Goal: Find specific page/section: Find specific page/section

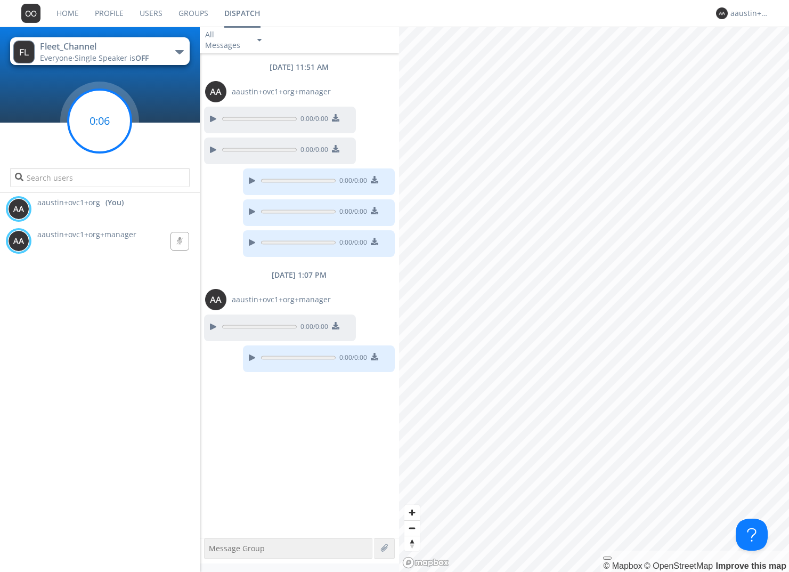
click at [123, 118] on circle at bounding box center [99, 121] width 63 height 63
click at [91, 125] on circle at bounding box center [99, 121] width 63 height 63
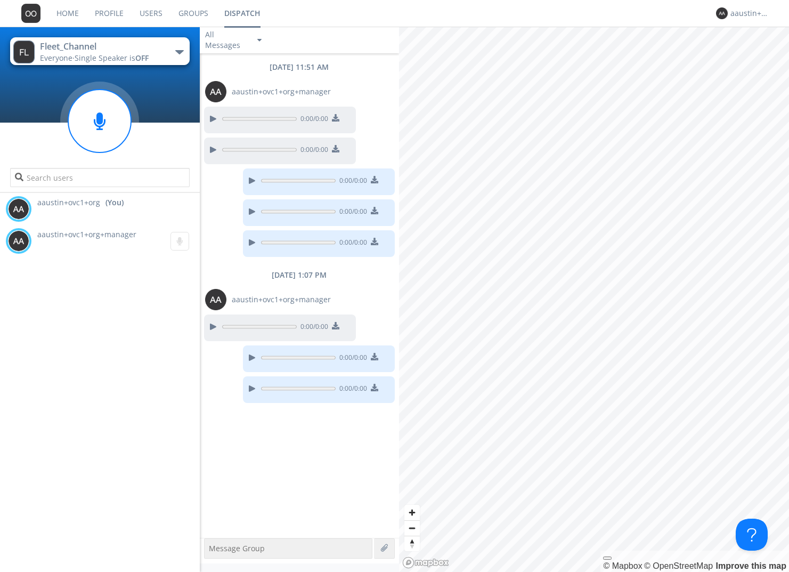
click at [145, 42] on div "Fleet_Channel" at bounding box center [100, 46] width 120 height 12
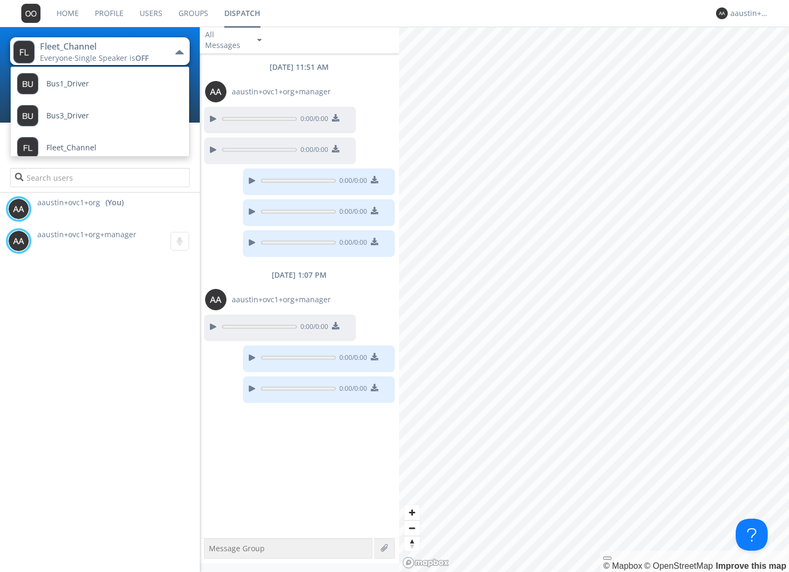
scroll to position [92, 0]
click at [100, 272] on div "aaustin+ovc1+org (You) [PERSON_NAME]+ovc1+org+manager 0:00" at bounding box center [100, 382] width 200 height 379
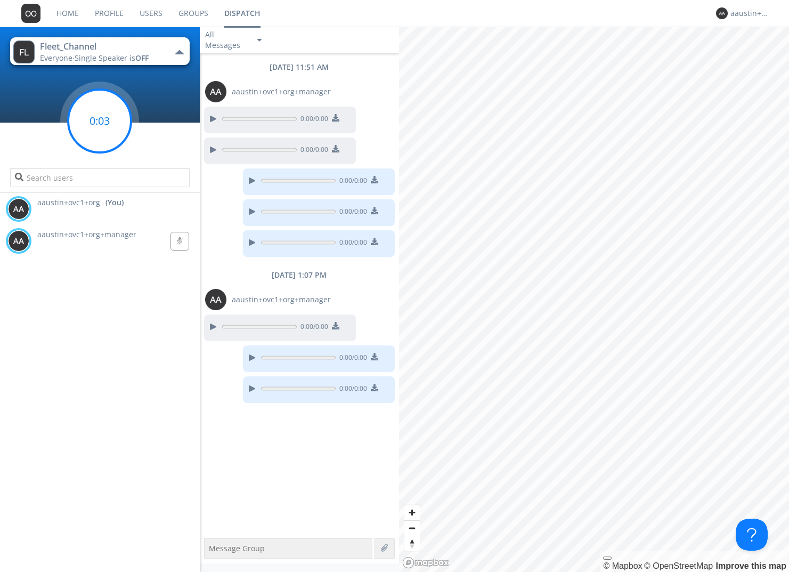
click at [103, 131] on circle at bounding box center [99, 121] width 63 height 63
click at [159, 49] on button "Fleet_Channel Everyone · Single Speaker is OFF" at bounding box center [100, 51] width 180 height 28
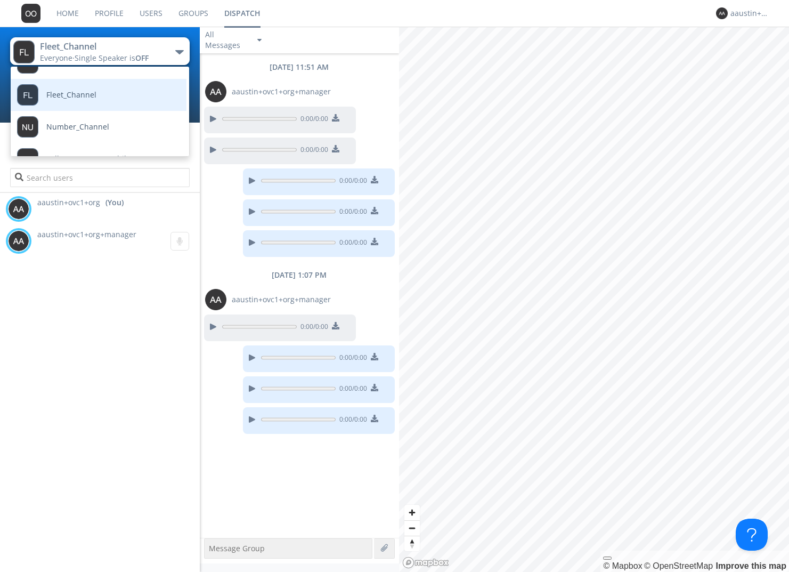
scroll to position [140, 0]
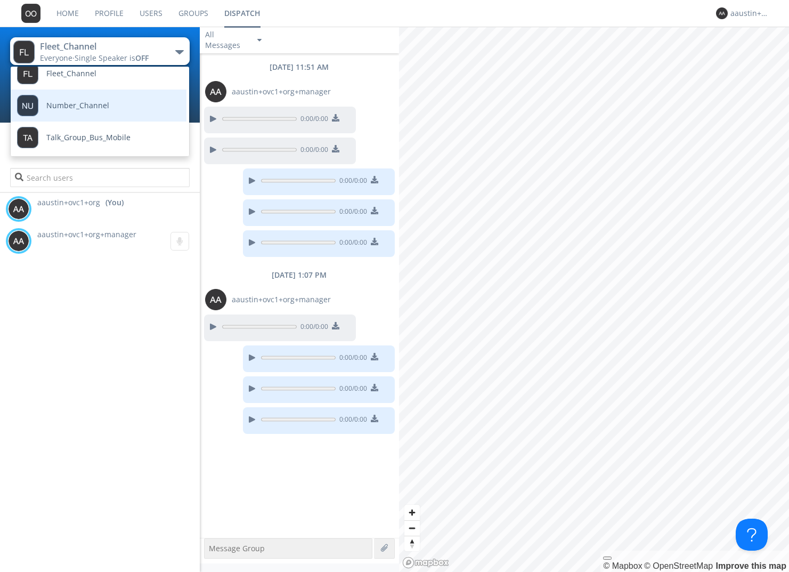
click at [108, 108] on link "Number_Channel" at bounding box center [91, 106] width 160 height 32
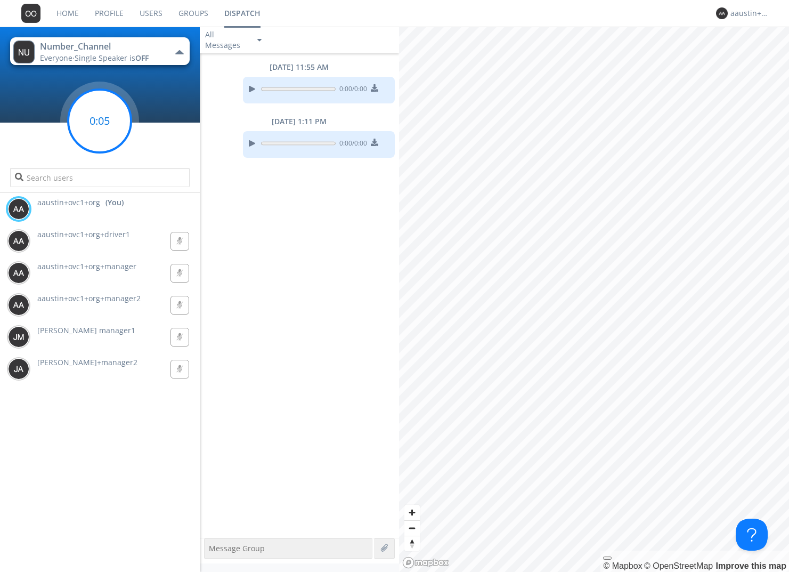
click at [104, 120] on g at bounding box center [99, 121] width 63 height 63
click at [111, 117] on circle at bounding box center [99, 121] width 63 height 63
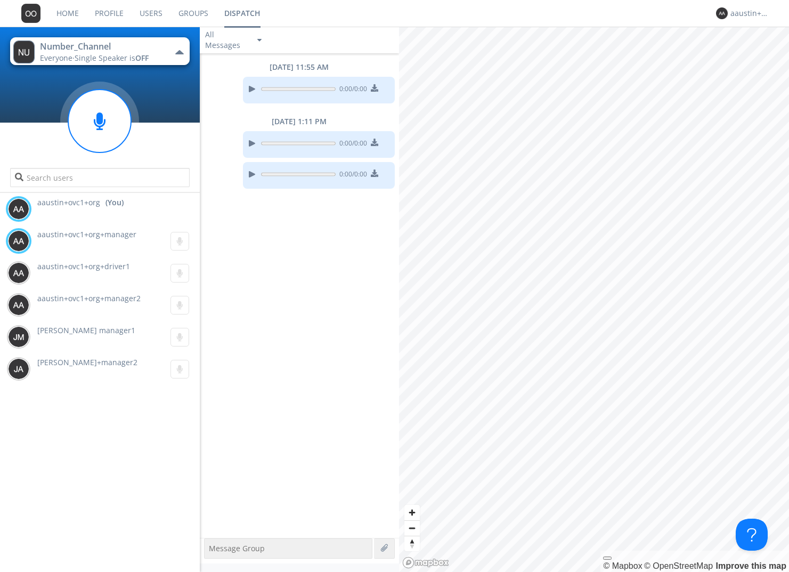
click at [153, 56] on div "Everyone · Single Speaker is OFF" at bounding box center [100, 58] width 120 height 11
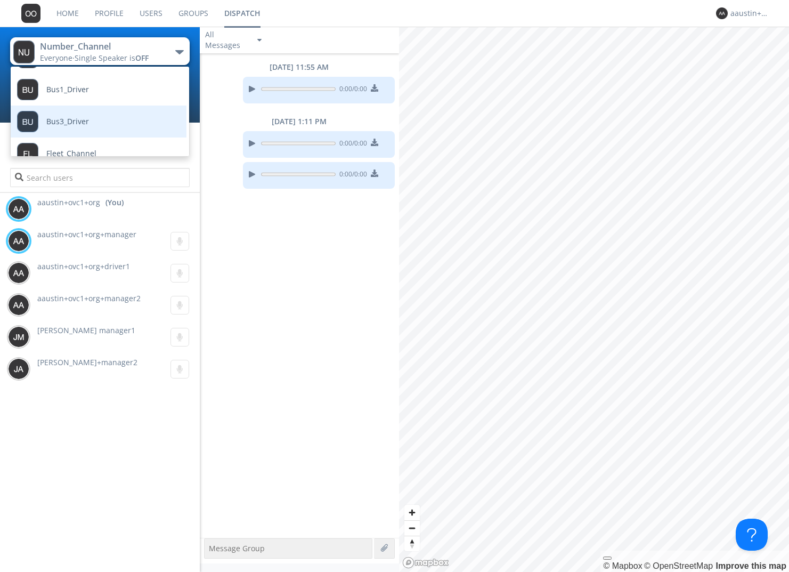
scroll to position [0, 0]
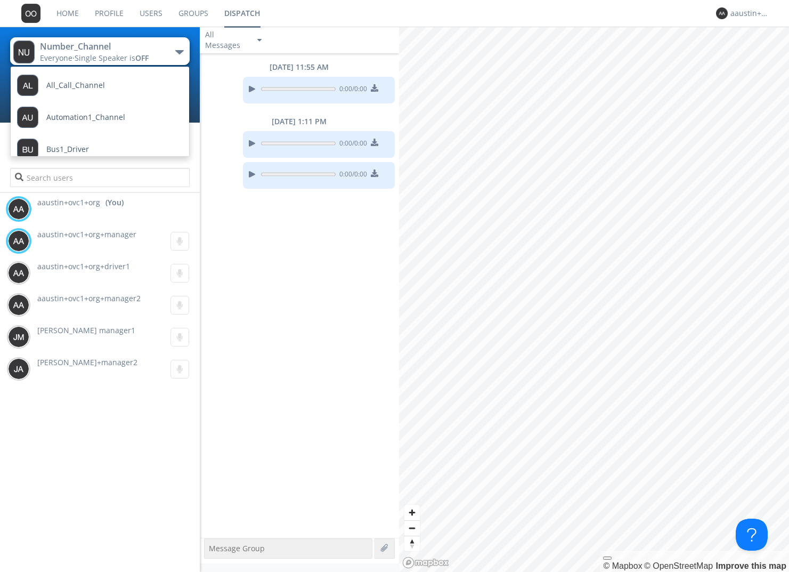
click at [178, 198] on div "aaustin+ovc1+org (You)" at bounding box center [102, 209] width 194 height 32
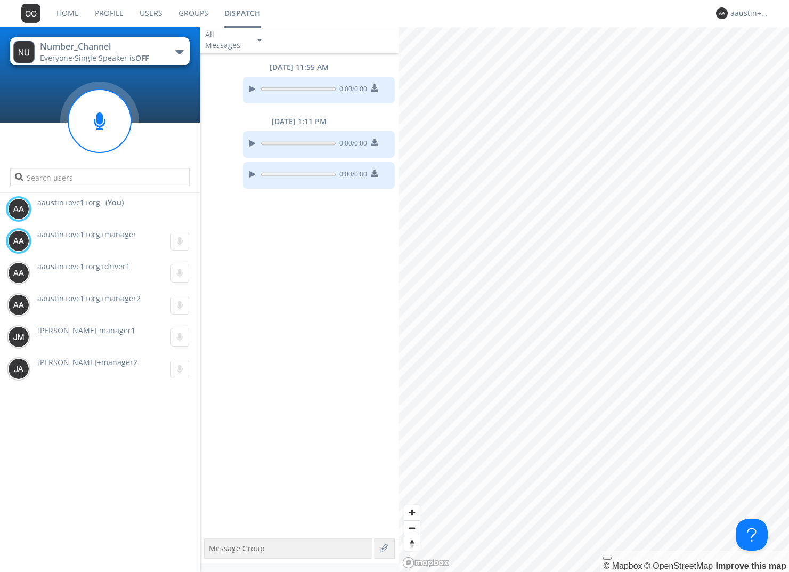
click at [147, 9] on link "Users" at bounding box center [151, 13] width 39 height 27
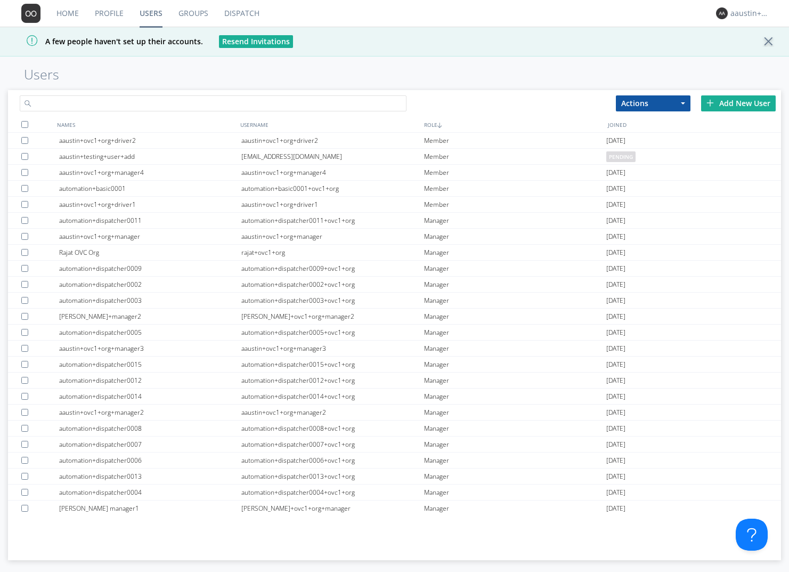
click at [105, 107] on input "text" at bounding box center [213, 103] width 387 height 16
click at [184, 10] on link "Groups" at bounding box center [193, 13] width 46 height 27
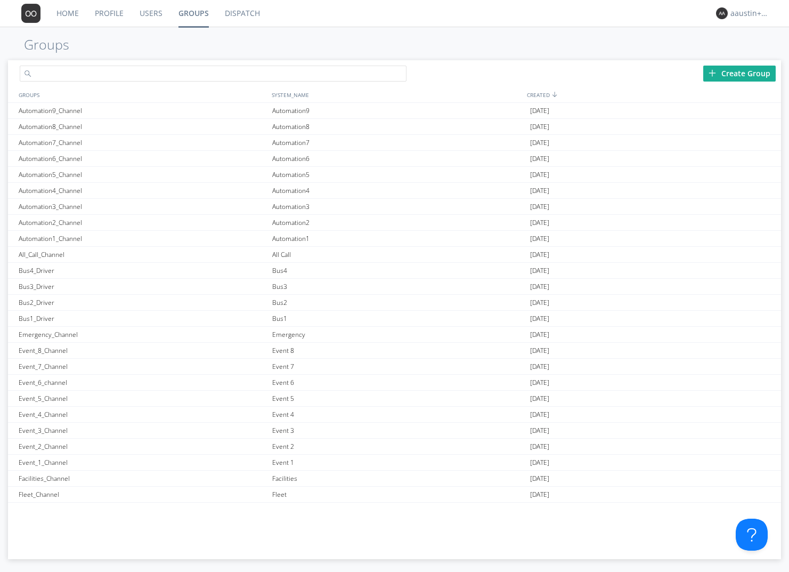
click at [144, 74] on input "text" at bounding box center [213, 74] width 387 height 16
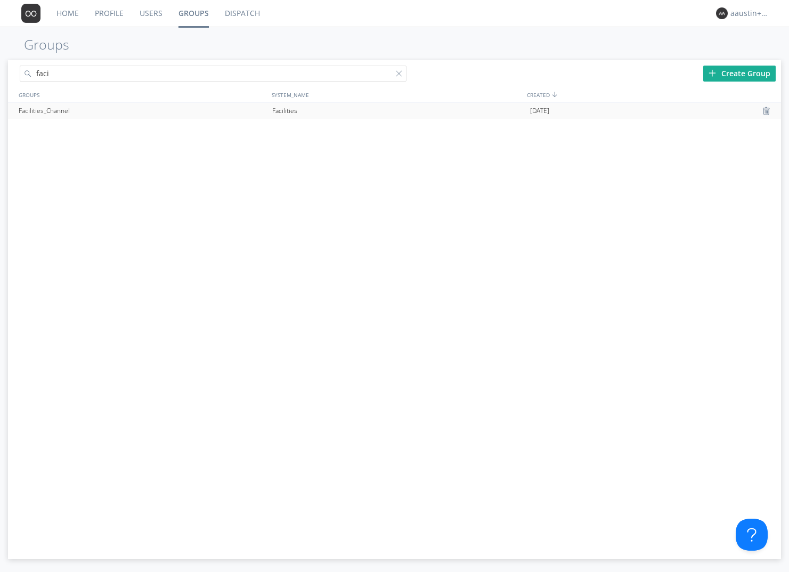
type input "faci"
click at [70, 111] on div "Facilities_Channel" at bounding box center [143, 111] width 254 height 16
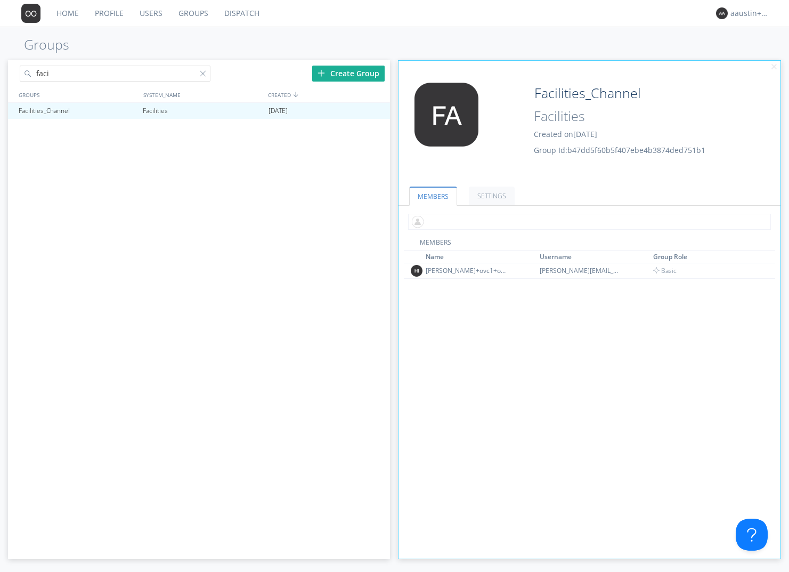
click at [444, 225] on input "text" at bounding box center [589, 222] width 363 height 16
type input "o"
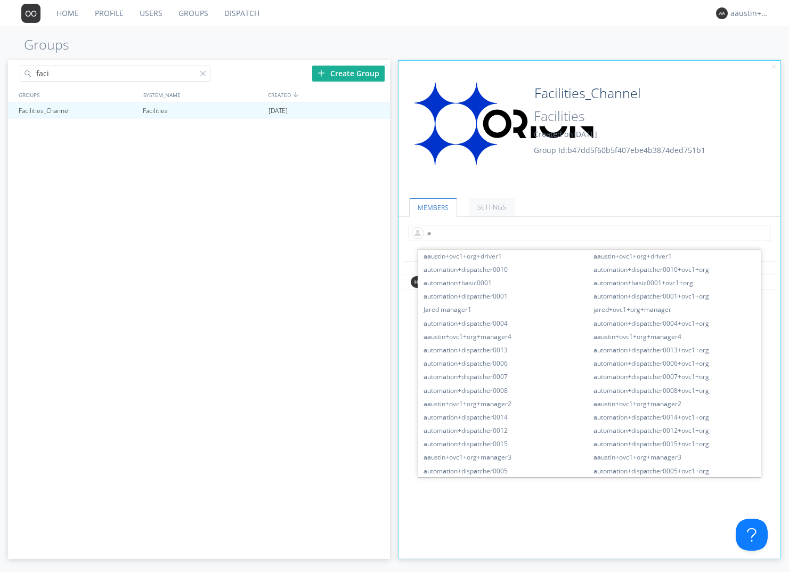
type input "aa"
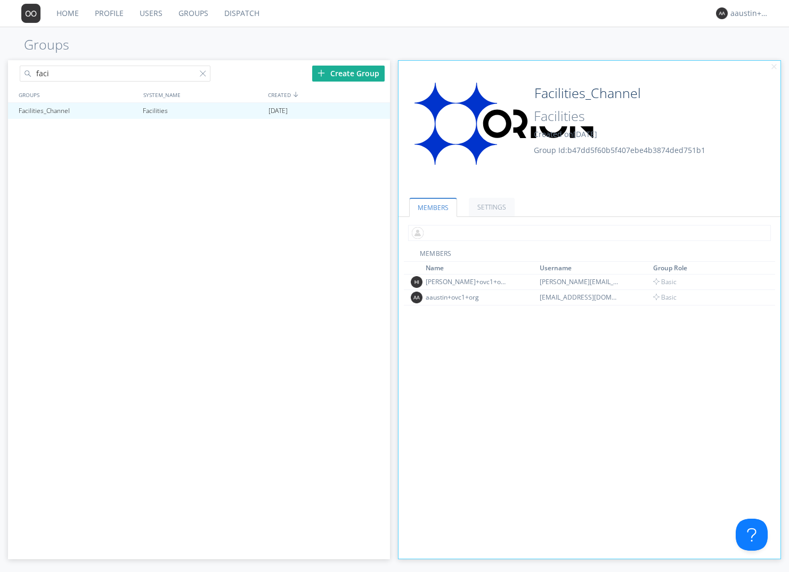
click at [456, 231] on input "text" at bounding box center [589, 233] width 363 height 16
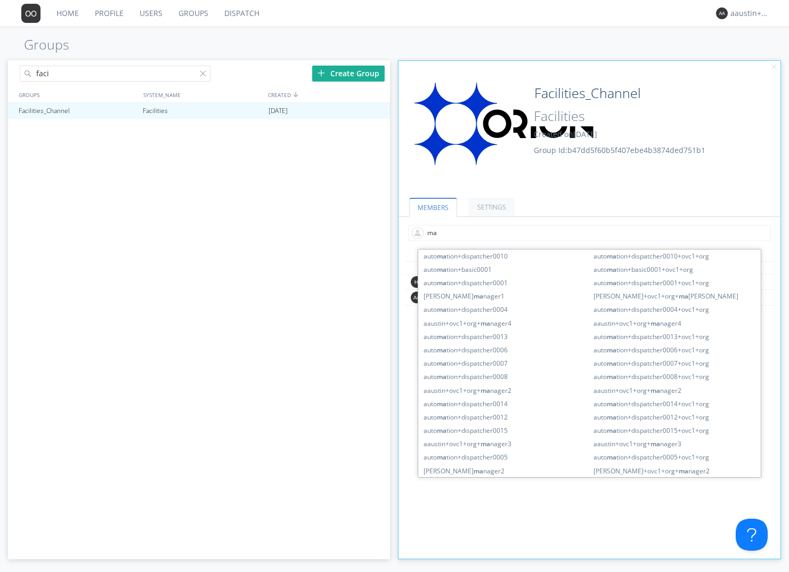
type input "man"
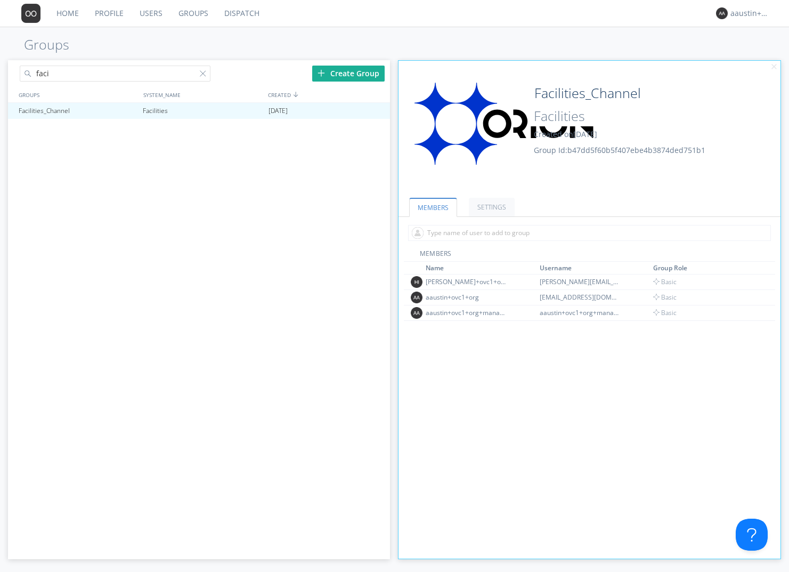
click at [240, 12] on link "Dispatch" at bounding box center [241, 13] width 51 height 27
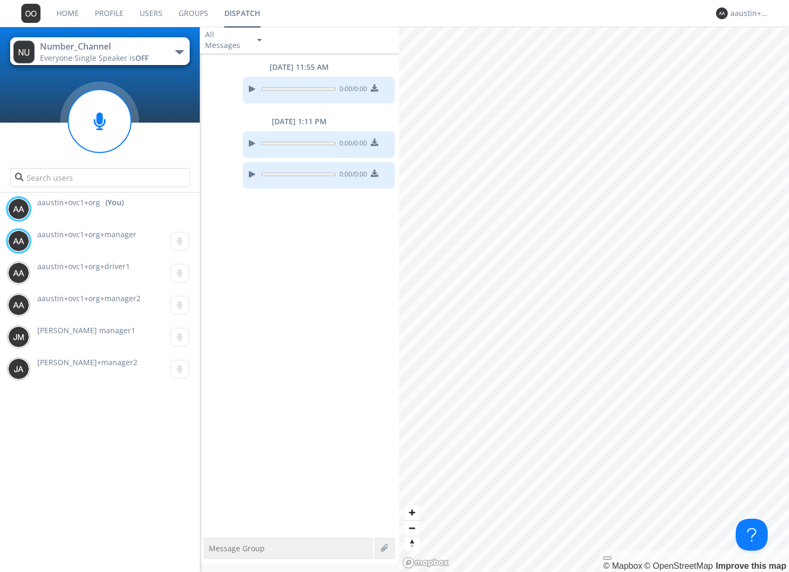
click at [118, 59] on span "Single Speaker is OFF" at bounding box center [112, 58] width 74 height 10
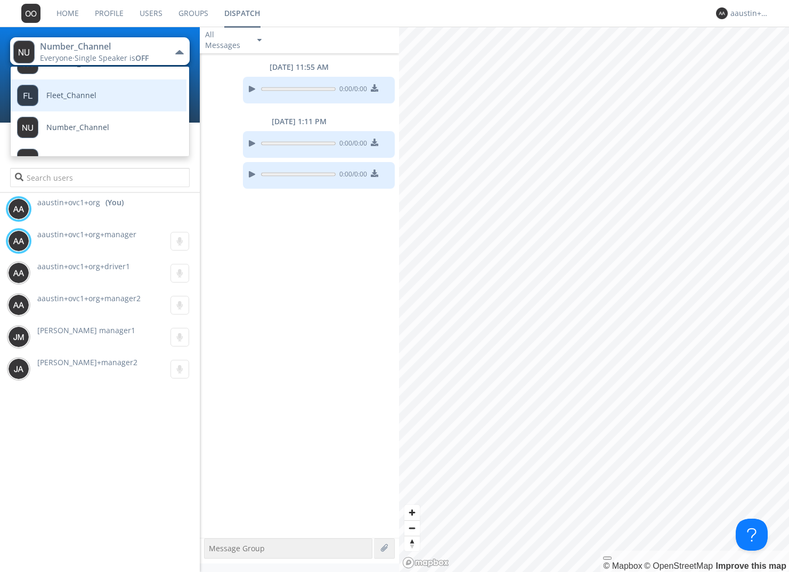
scroll to position [124, 0]
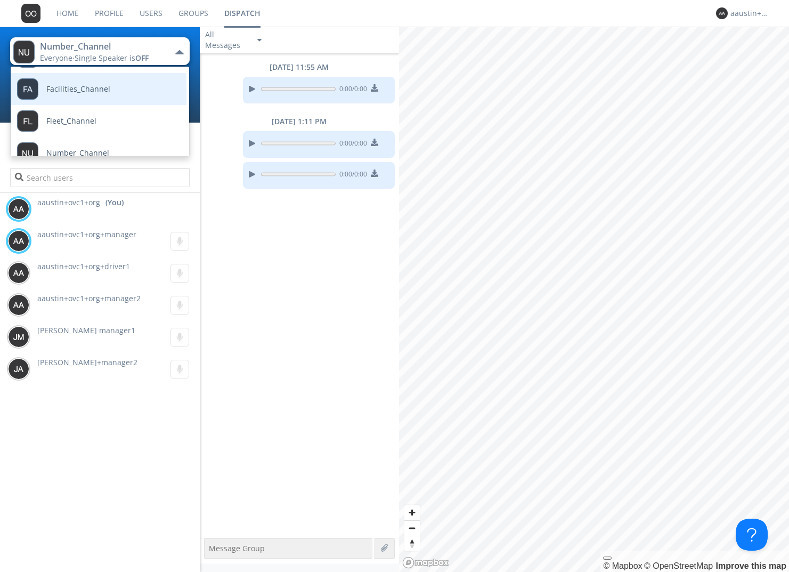
click at [92, 93] on span "Facilities_Channel" at bounding box center [78, 89] width 64 height 8
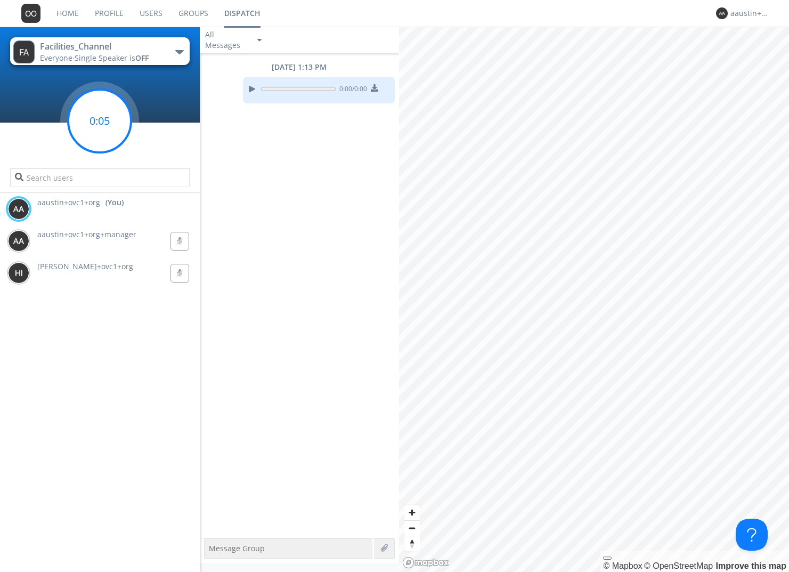
click at [107, 129] on circle at bounding box center [99, 121] width 63 height 63
click at [99, 121] on g at bounding box center [99, 121] width 63 height 63
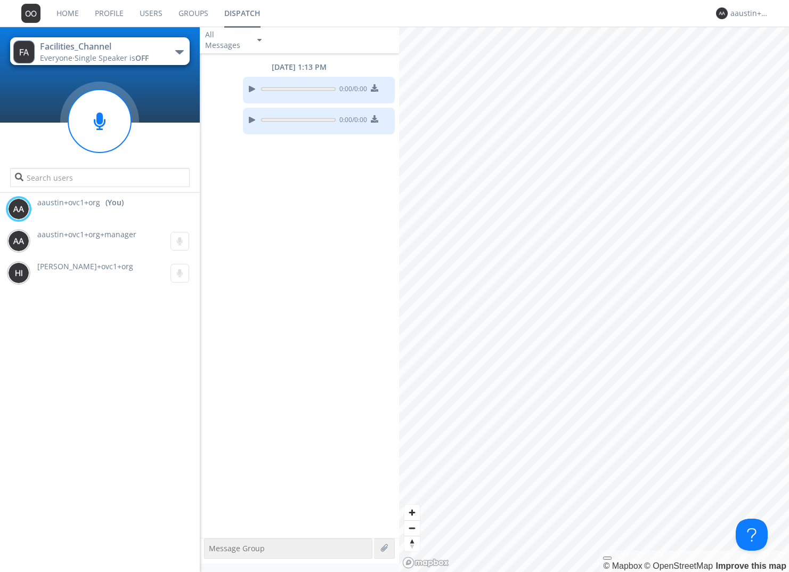
click at [126, 54] on span "Single Speaker is OFF" at bounding box center [112, 58] width 74 height 10
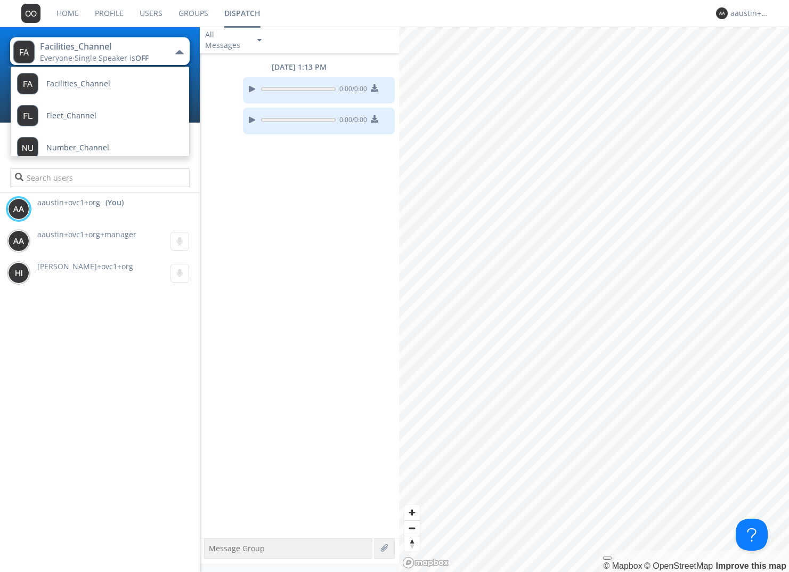
scroll to position [135, 0]
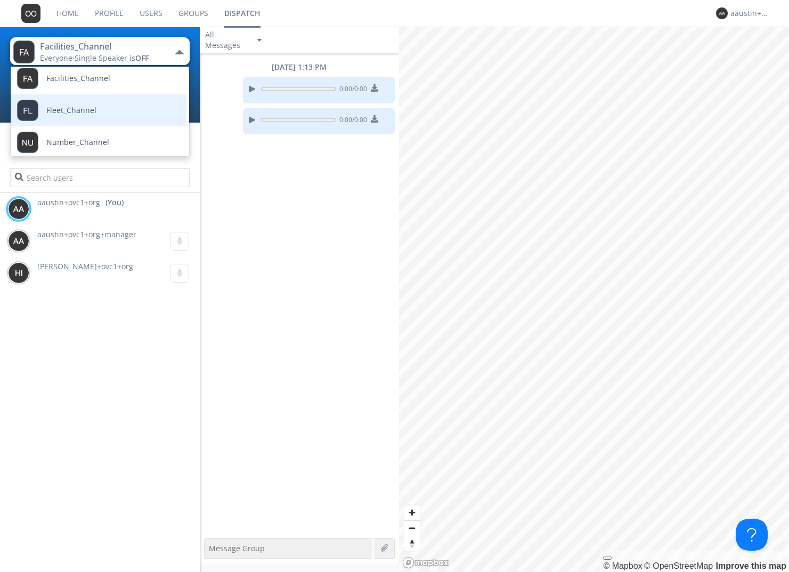
click at [95, 113] on link "Fleet_Channel" at bounding box center [91, 110] width 160 height 32
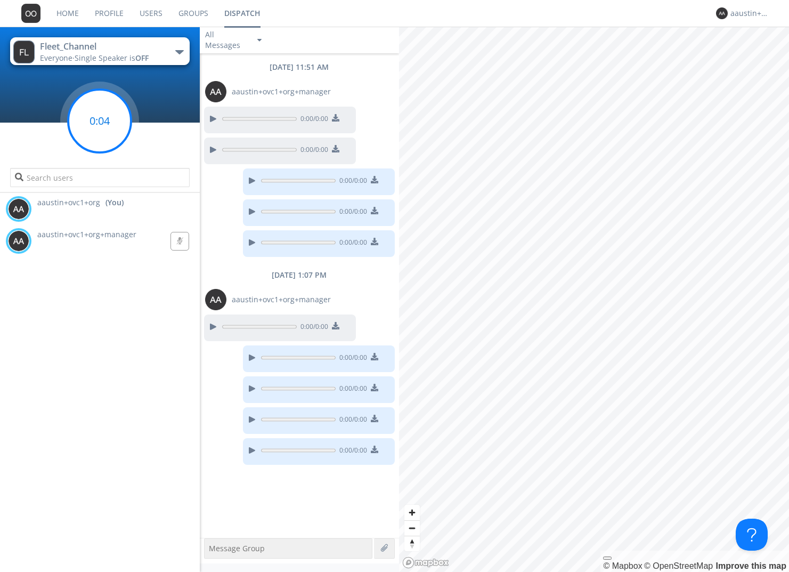
click at [89, 106] on circle at bounding box center [99, 121] width 63 height 63
click at [164, 50] on button "Fleet_Channel Everyone · Single Speaker is OFF" at bounding box center [100, 51] width 180 height 28
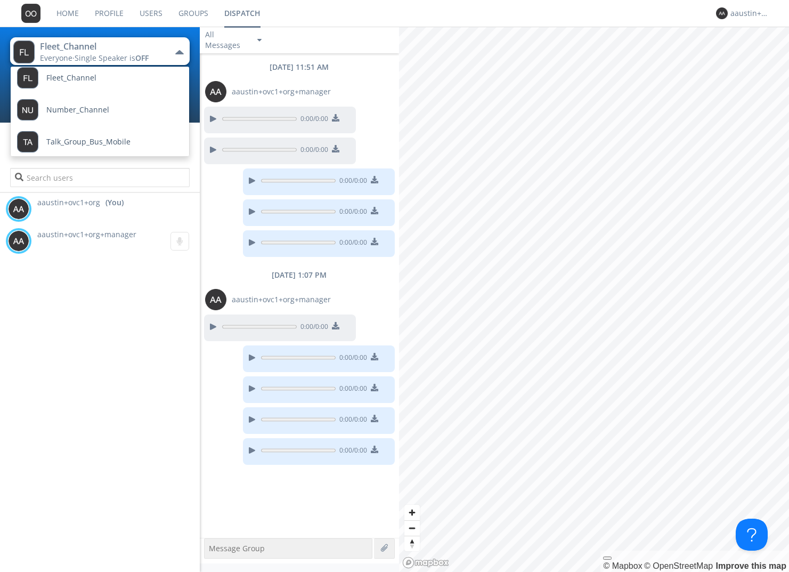
scroll to position [172, 0]
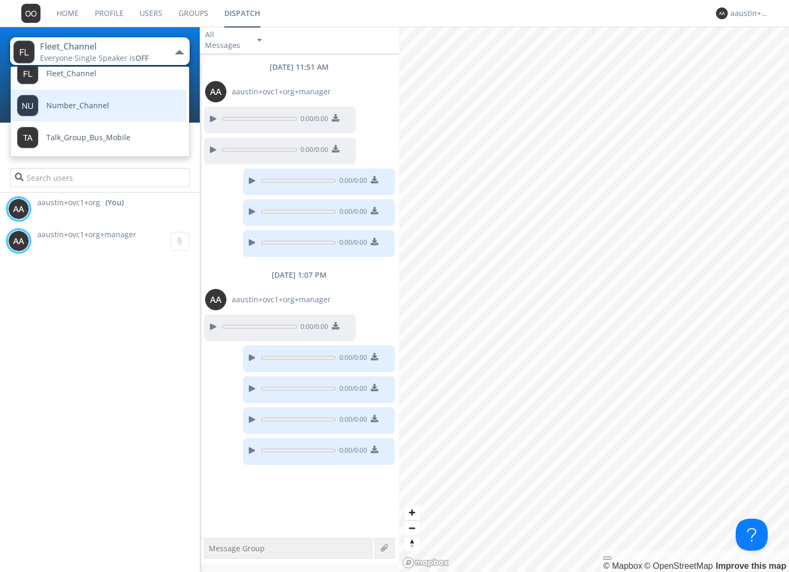
click at [126, 113] on link "Number_Channel" at bounding box center [91, 106] width 160 height 32
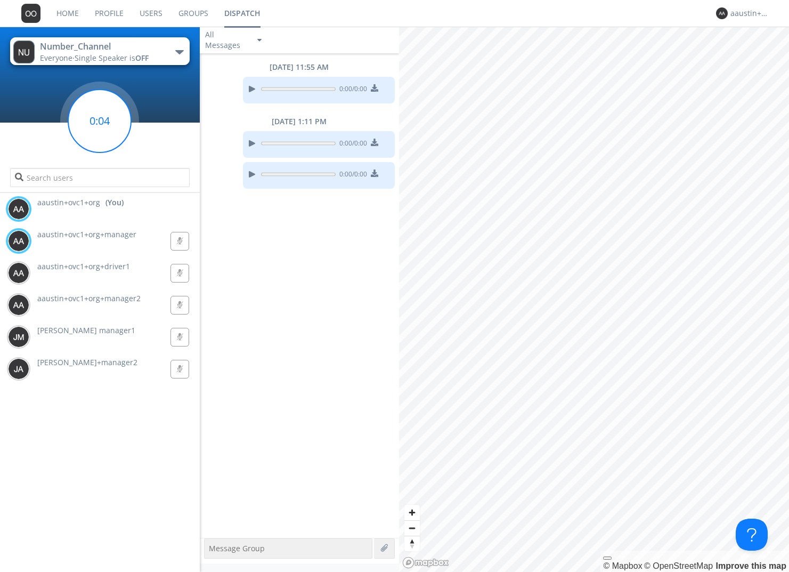
click at [108, 129] on circle at bounding box center [99, 121] width 63 height 63
click at [157, 13] on link "Users" at bounding box center [151, 13] width 39 height 27
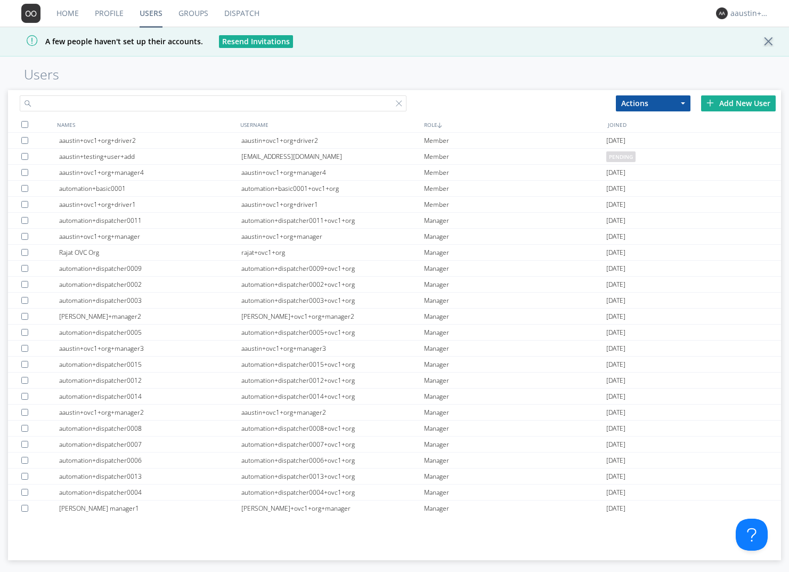
click at [152, 107] on input "text" at bounding box center [213, 103] width 387 height 16
type input "fleet"
click at [575, 55] on div "A few people haven't set up their accounts. Resend Invitations" at bounding box center [394, 42] width 789 height 30
